Goal: Transaction & Acquisition: Book appointment/travel/reservation

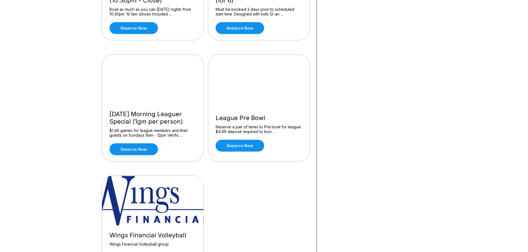
scroll to position [499, 0]
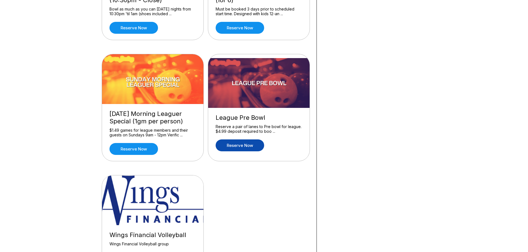
click at [238, 145] on link "Reserve now" at bounding box center [240, 146] width 48 height 12
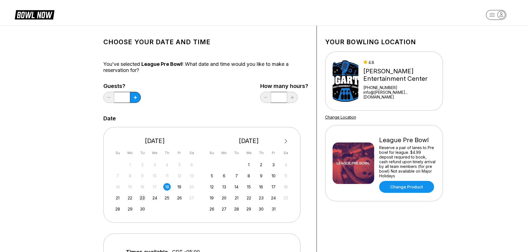
click at [142, 197] on div "23" at bounding box center [142, 197] width 7 height 7
click at [134, 95] on button at bounding box center [135, 97] width 11 height 11
type input "*"
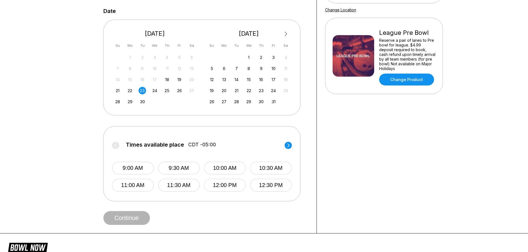
scroll to position [111, 0]
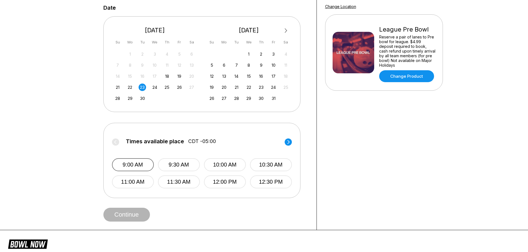
click at [137, 167] on button "9:00 AM" at bounding box center [133, 164] width 42 height 13
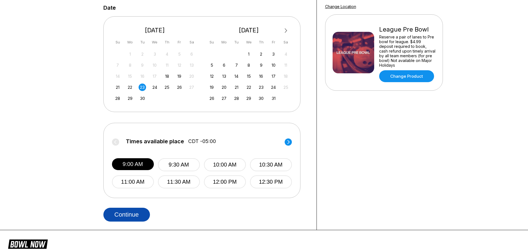
click at [137, 216] on button "Continue" at bounding box center [126, 215] width 47 height 14
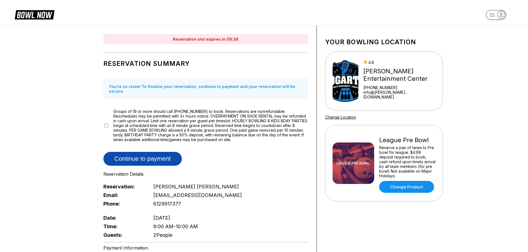
click at [143, 154] on button "Continue to payment" at bounding box center [142, 159] width 78 height 14
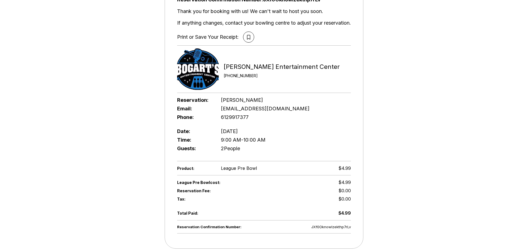
scroll to position [55, 0]
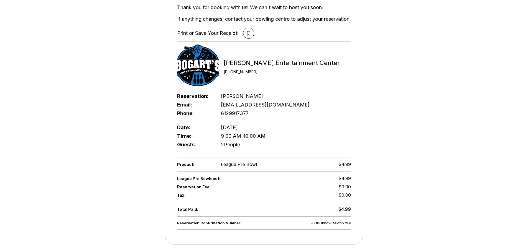
drag, startPoint x: 246, startPoint y: 31, endPoint x: 241, endPoint y: 31, distance: 5.0
click at [247, 31] on icon at bounding box center [248, 33] width 3 height 5
